Goal: Task Accomplishment & Management: Use online tool/utility

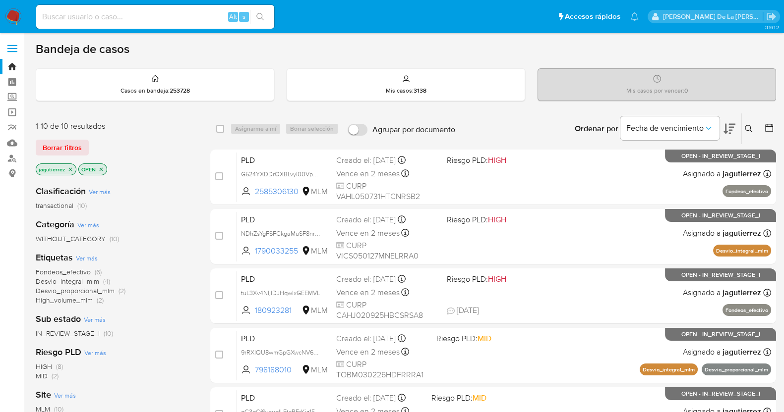
click at [69, 168] on icon "close-filter" at bounding box center [70, 170] width 6 height 6
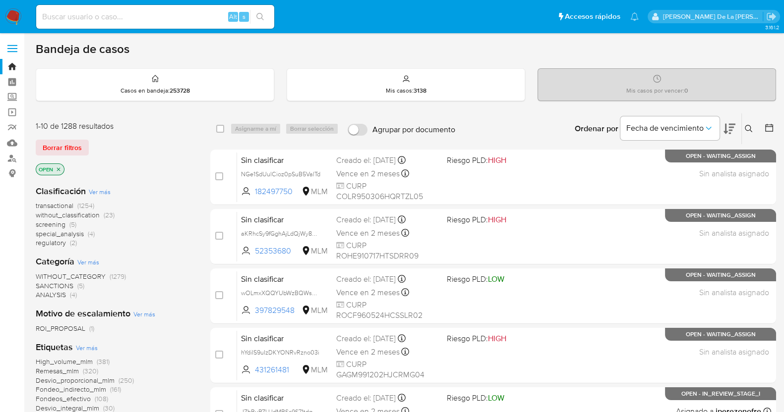
click at [55, 227] on span "screening" at bounding box center [51, 225] width 30 height 10
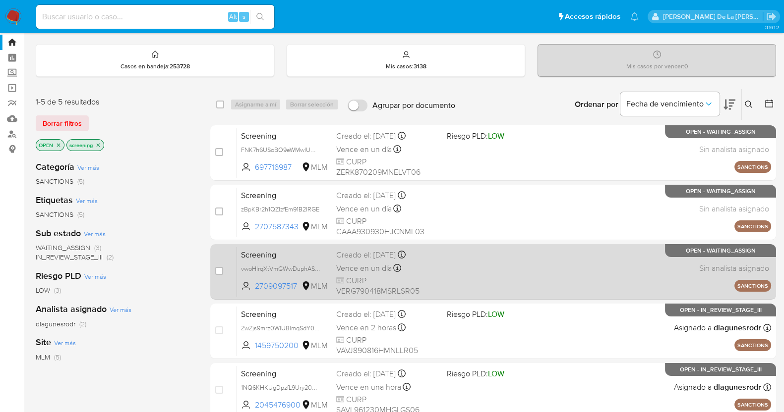
scroll to position [20, 0]
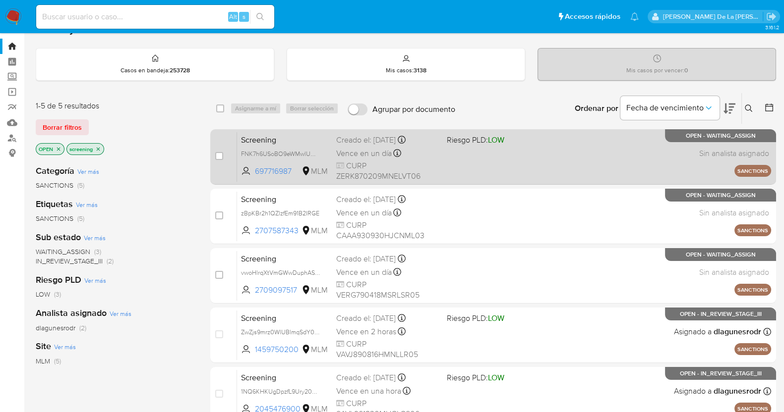
click at [492, 152] on span at bounding box center [498, 153] width 103 height 2
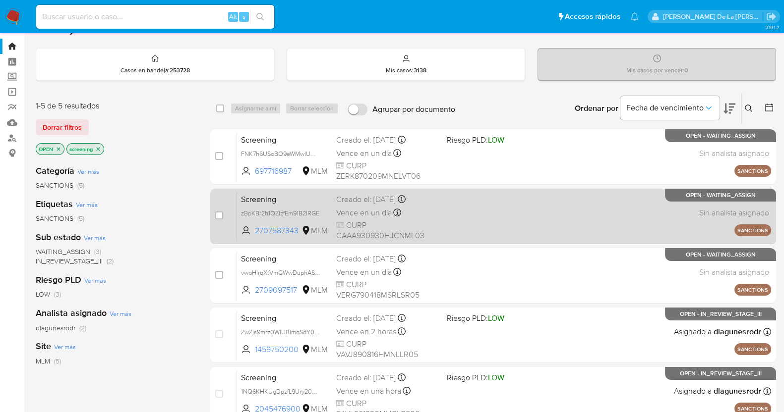
click at [450, 230] on div "Screening zBpKBr2h1QZlzfEm91B2IRGE 2707587343 MLM Creado el: 25/09/2025 Creado …" at bounding box center [504, 216] width 534 height 50
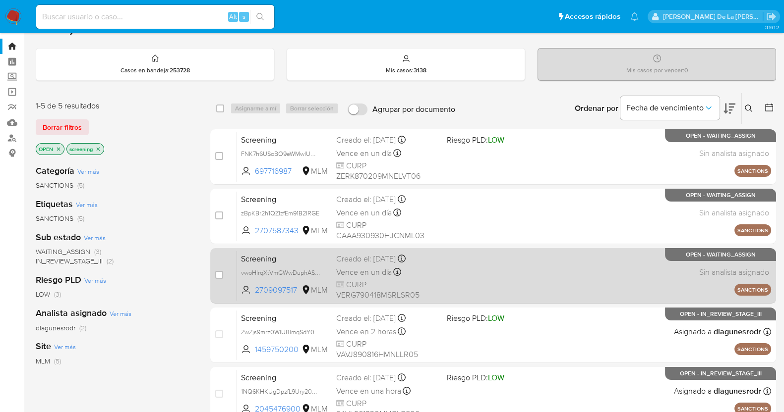
click at [459, 258] on div "Screening vwoHlrqXtVmGWwDuphASMVN5 2709097517 MLM Creado el: 25/09/2025 Creado …" at bounding box center [504, 276] width 534 height 50
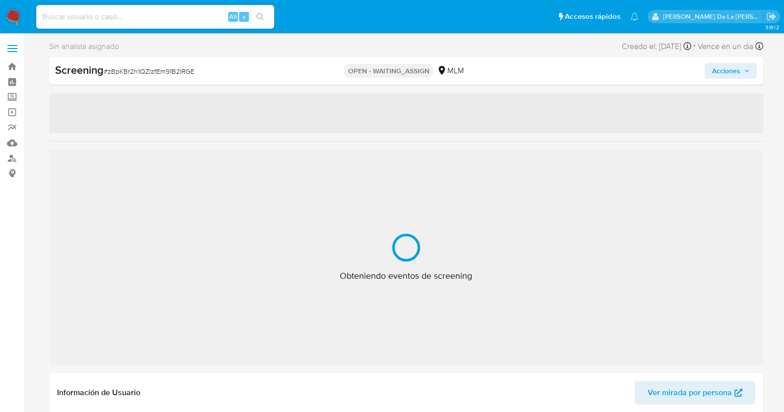
select select "10"
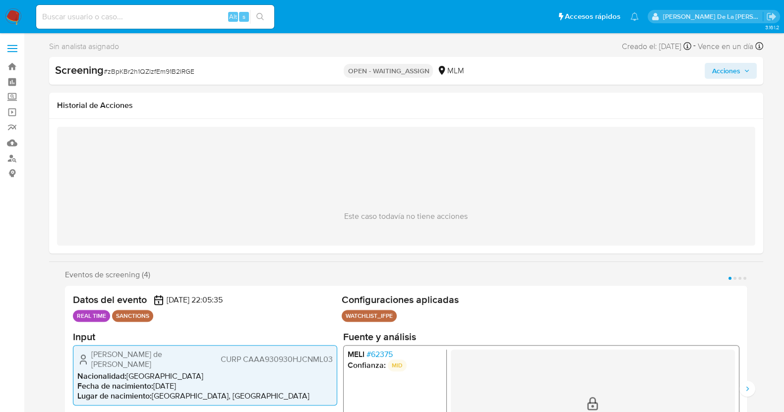
click at [140, 69] on span "# zBpKBr2h1QZlzfEm91B2IRGE" at bounding box center [149, 71] width 91 height 10
copy span "zBpKBr2h1QZlzfEm91B2IRGE"
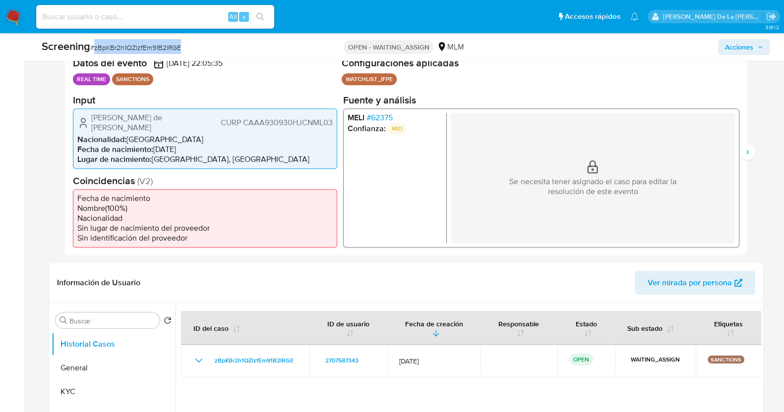
scroll to position [382, 0]
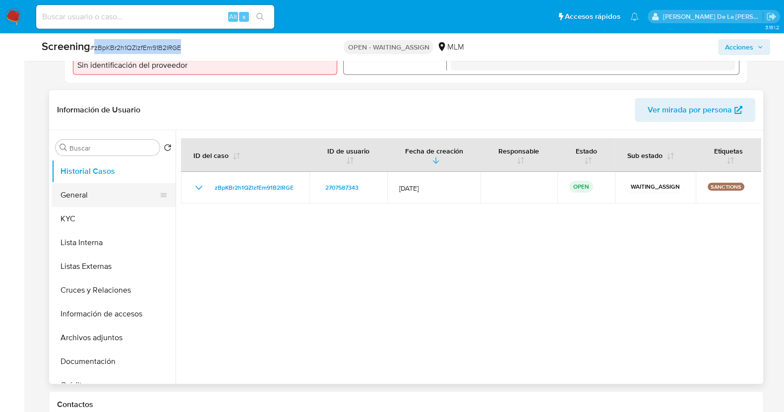
click at [104, 195] on button "General" at bounding box center [110, 195] width 116 height 24
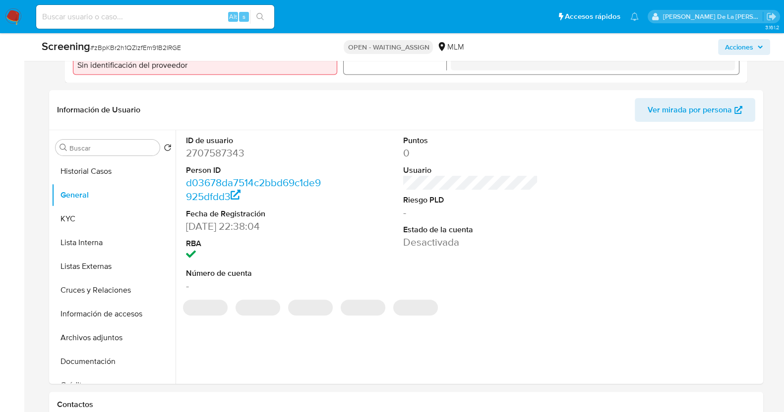
click at [228, 156] on dl "ID de usuario 2707587343 Person ID d03678da7514c2bbd69c1de9925dfdd3 Fecha de Re…" at bounding box center [253, 214] width 135 height 158
click at [215, 146] on dd "2707587343" at bounding box center [253, 153] width 135 height 14
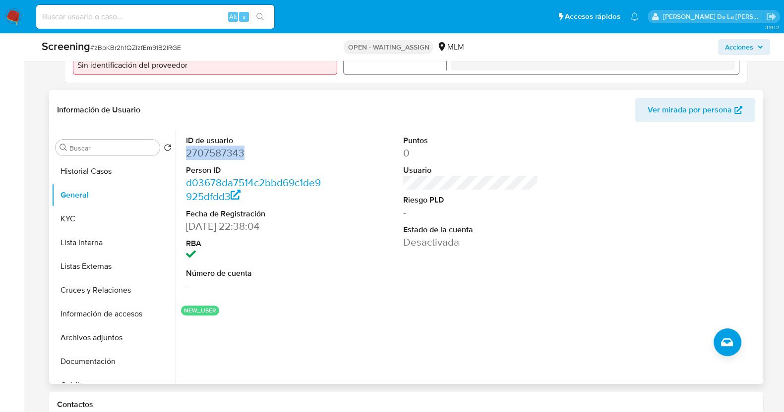
copy dd "2707587343"
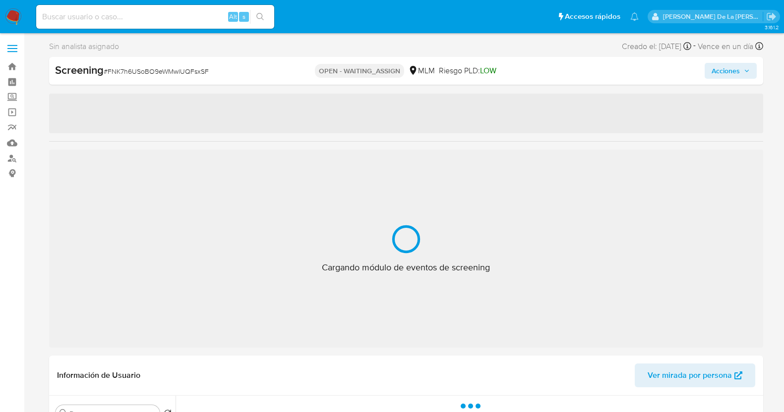
select select "10"
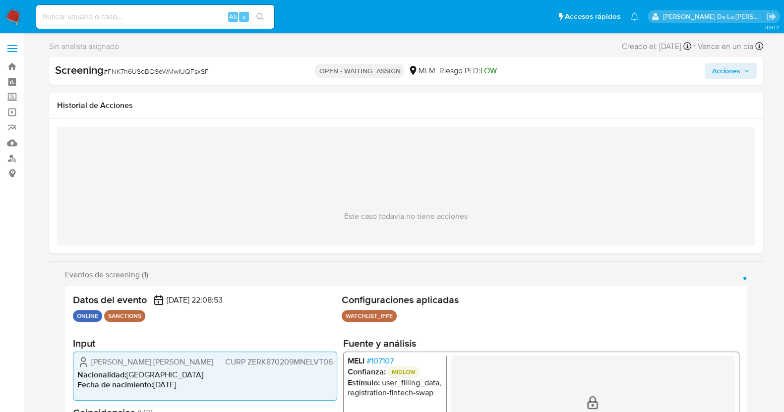
click at [177, 72] on span "# FNK7h6USoBO9eWMwlUQFsxSF" at bounding box center [156, 71] width 105 height 10
copy span "FNK7h6USoBO9eWMwlUQFsxSF"
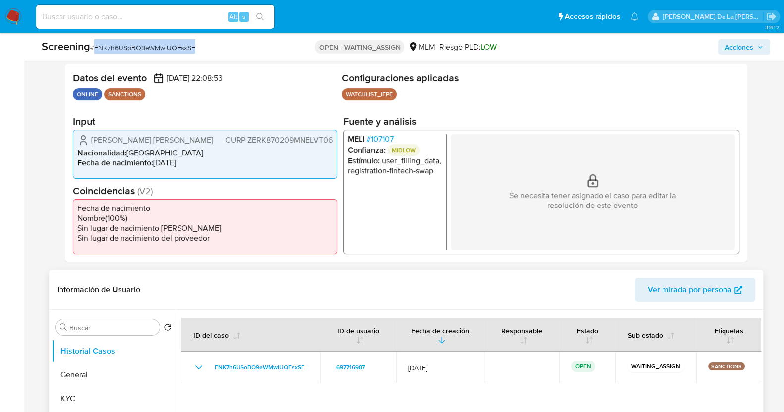
scroll to position [296, 0]
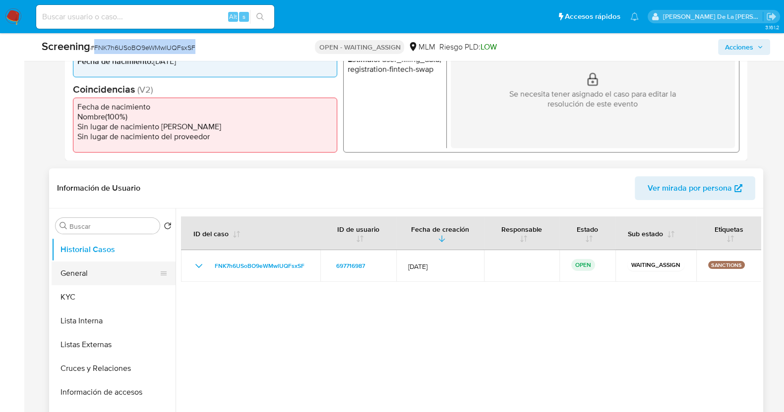
click at [81, 276] on button "General" at bounding box center [110, 274] width 116 height 24
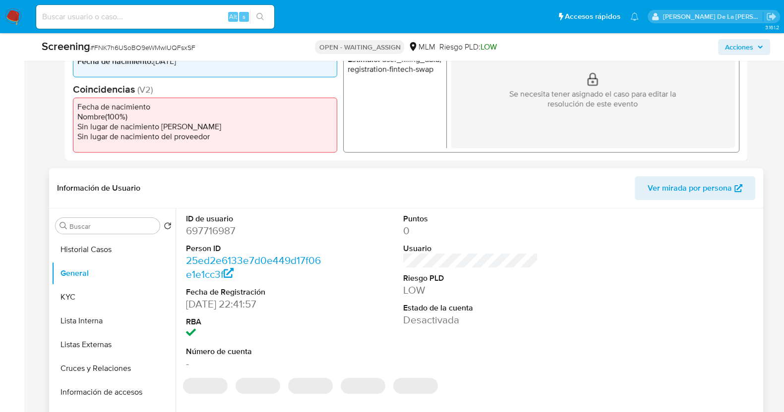
click at [200, 233] on dd "697716987" at bounding box center [253, 231] width 135 height 14
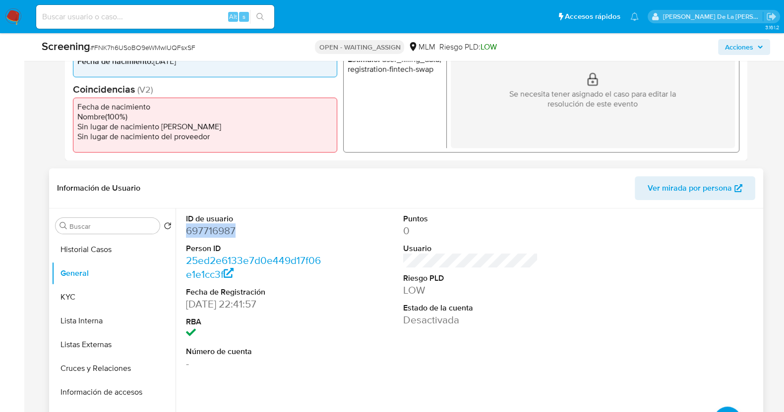
copy dd "697716987"
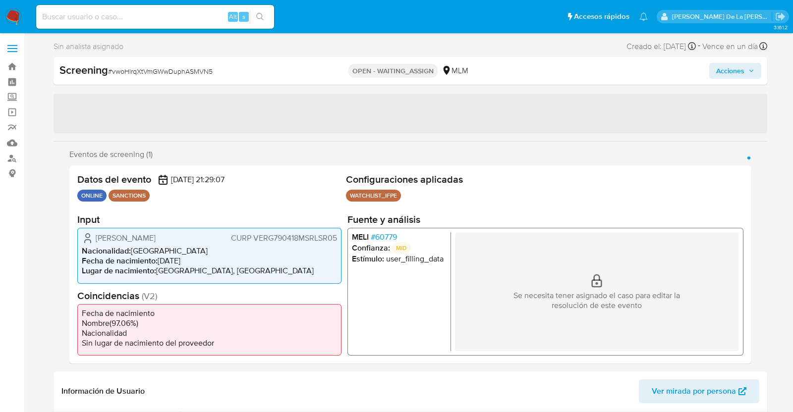
select select "10"
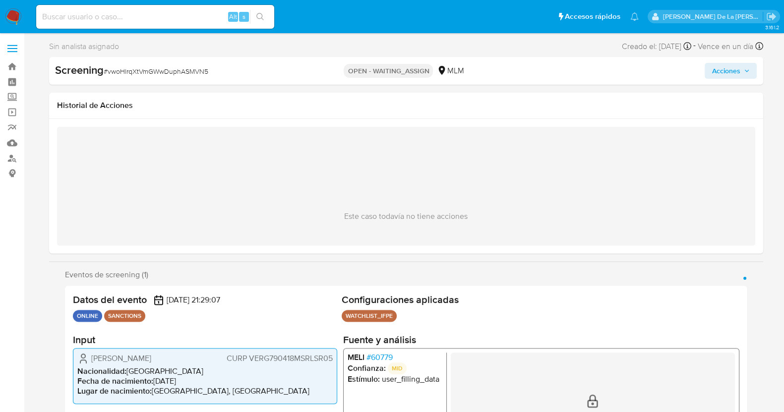
click at [178, 77] on div "Screening # vwoHlrqXtVmGWwDuphASMVN5" at bounding box center [170, 70] width 230 height 15
copy span "vwoHlrqXtVmGWwDuphASMVN5"
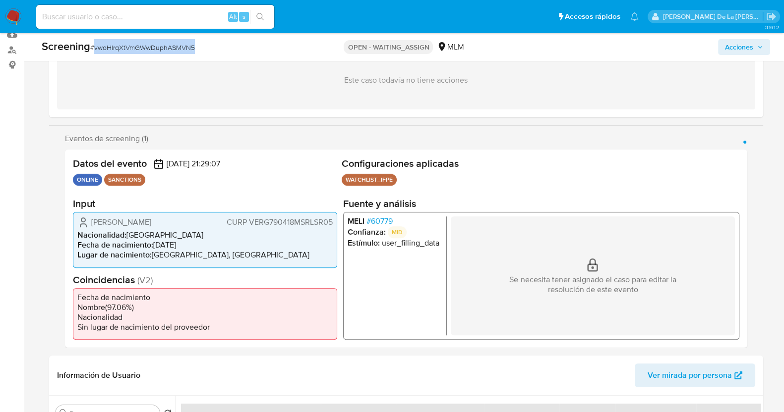
scroll to position [242, 0]
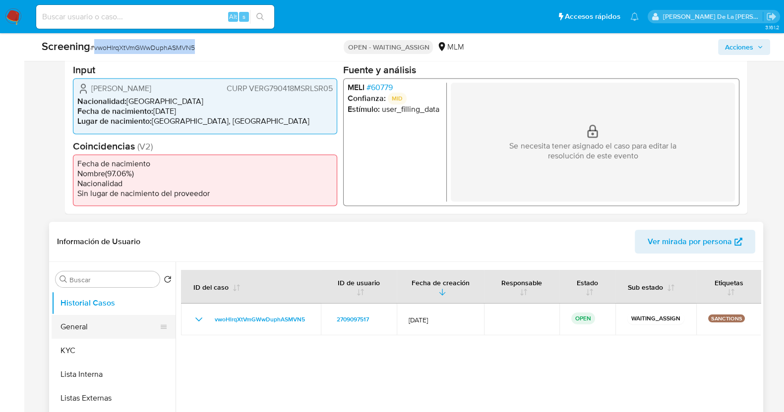
click at [89, 329] on button "General" at bounding box center [110, 327] width 116 height 24
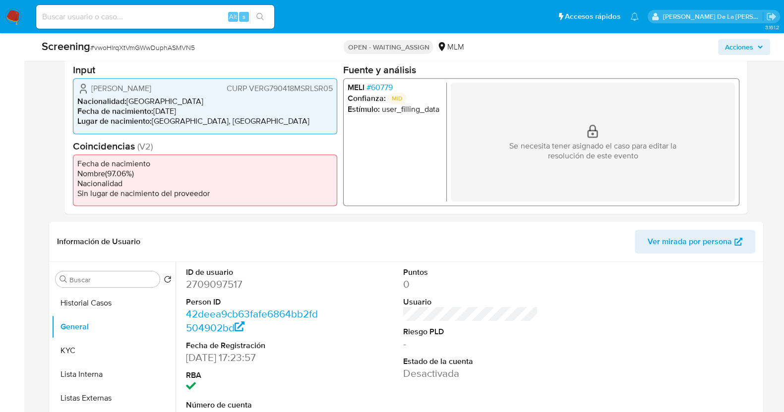
click at [209, 293] on dl "ID de usuario 2709097517 Person ID 42deea9cb63fafe6864bb2fd504902bd Fecha de Re…" at bounding box center [253, 346] width 135 height 158
click at [199, 280] on dd "2709097517" at bounding box center [253, 285] width 135 height 14
copy dd "2709097517"
